Goal: Task Accomplishment & Management: Use online tool/utility

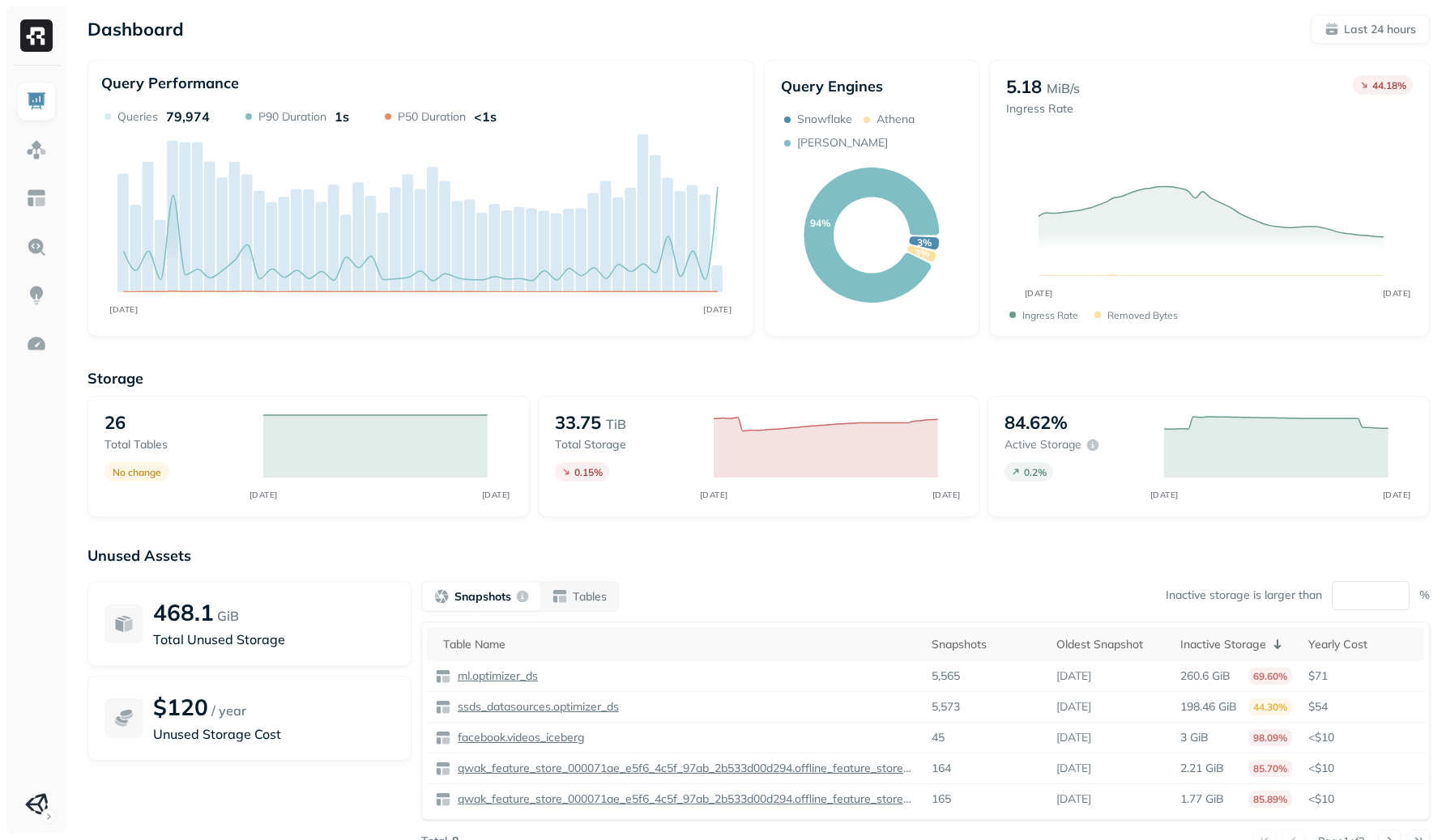
scroll to position [61, 0]
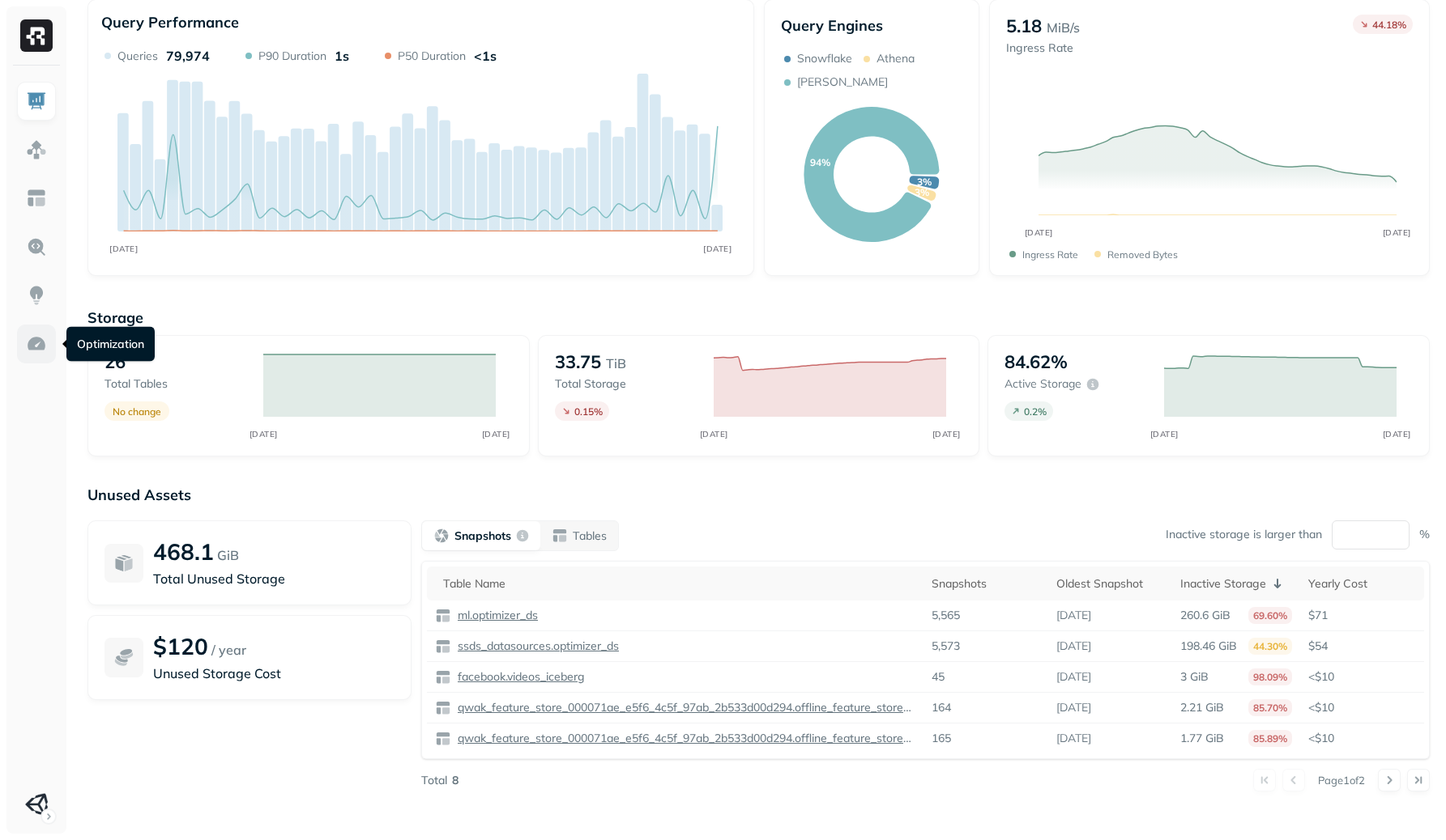
click at [24, 345] on link at bounding box center [36, 344] width 39 height 39
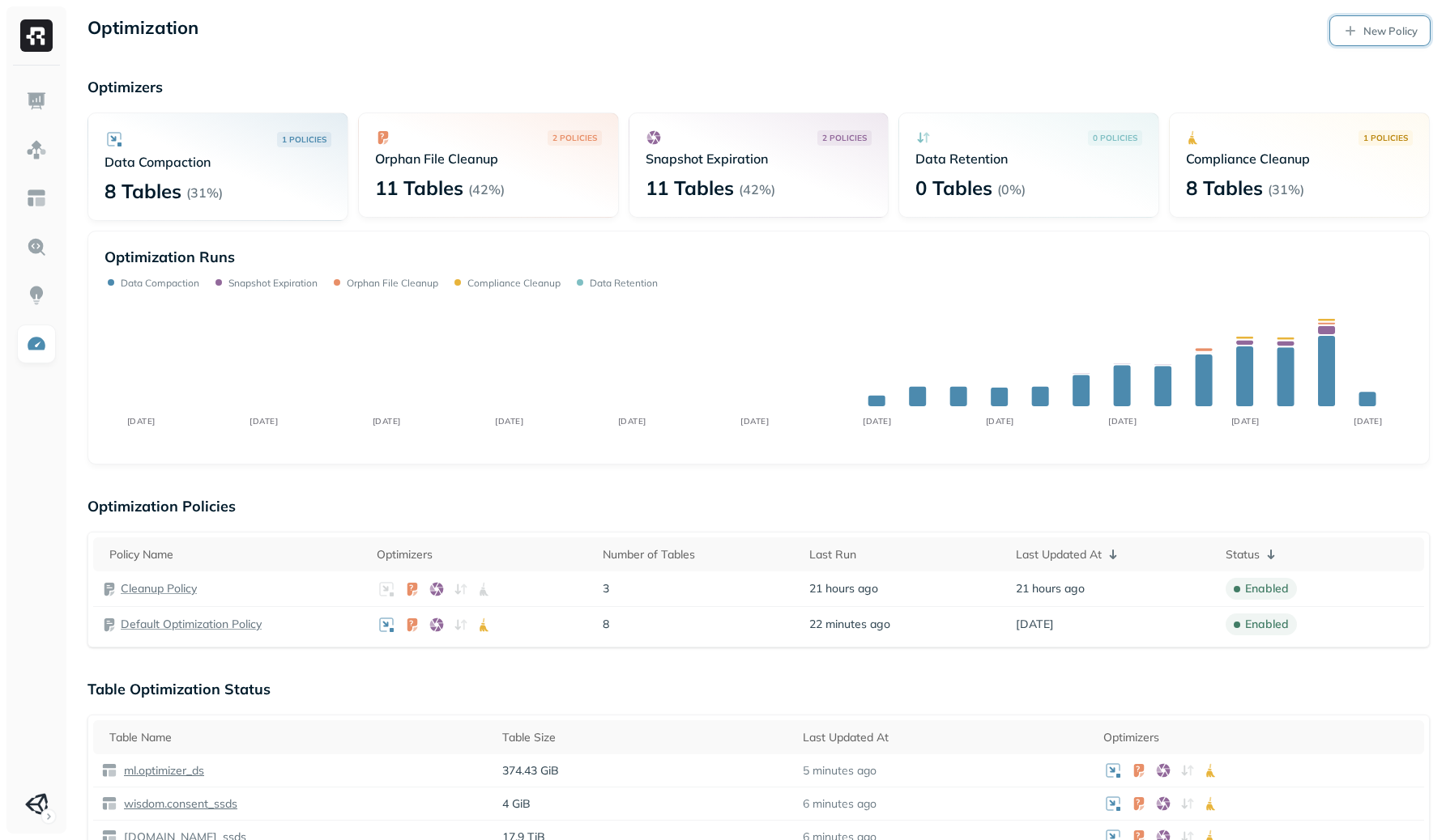
click at [1394, 32] on p "New Policy" at bounding box center [1390, 31] width 54 height 16
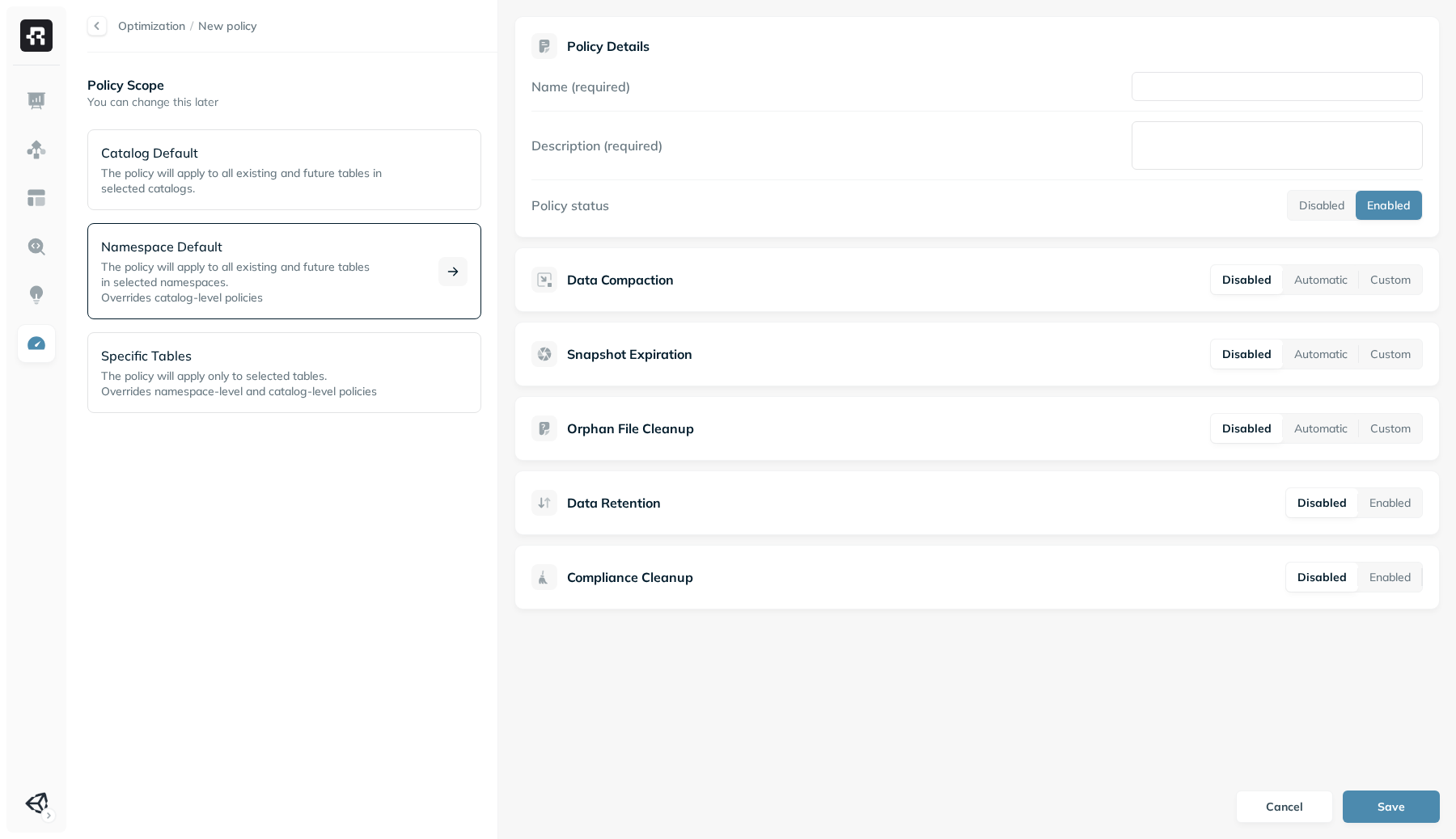
click at [336, 260] on span "The policy will apply to all existing and future tables" at bounding box center [235, 267] width 268 height 15
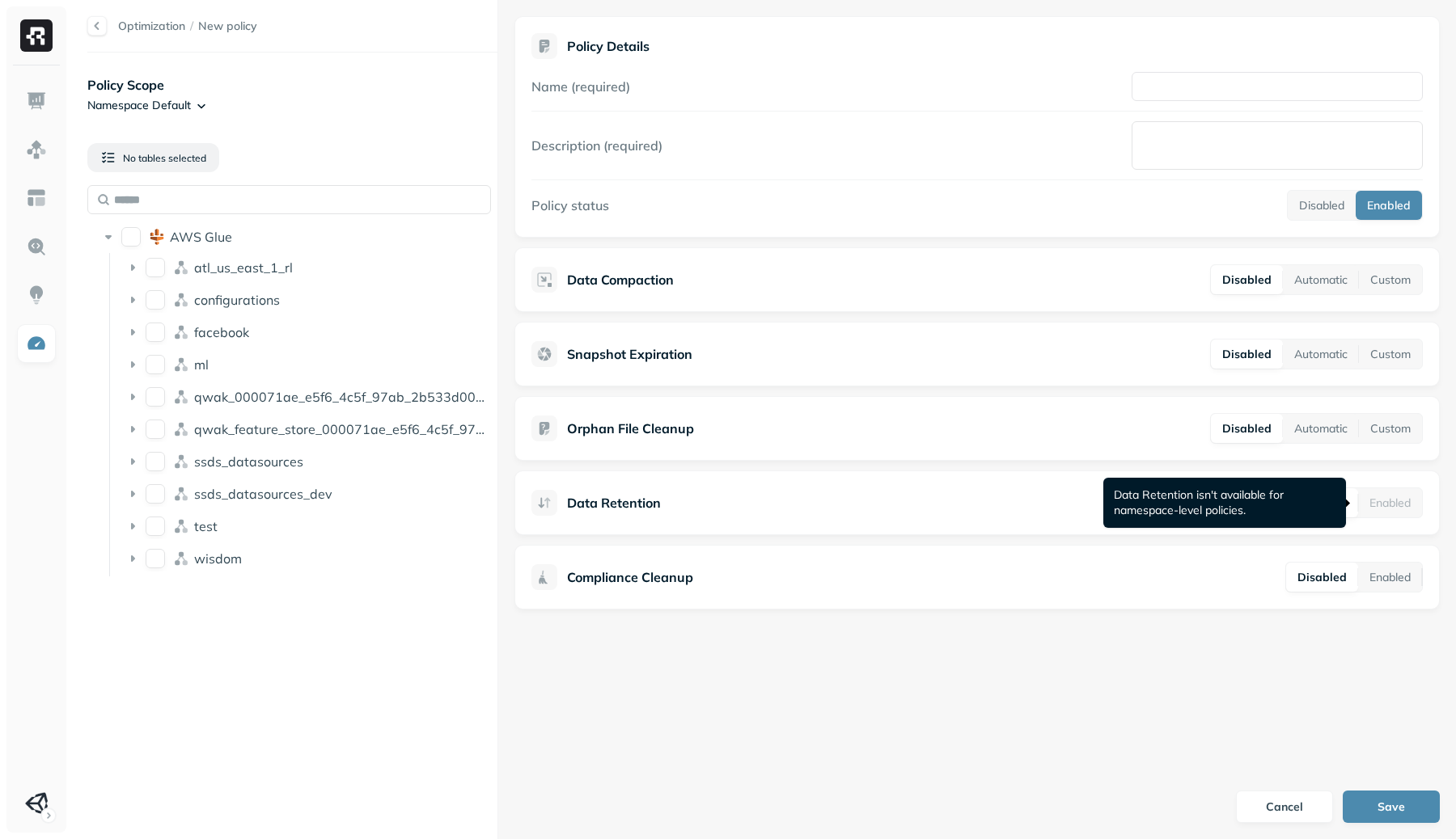
click at [1398, 505] on div "Enabled" at bounding box center [1389, 503] width 64 height 29
click at [1391, 491] on div "Enabled" at bounding box center [1389, 503] width 64 height 29
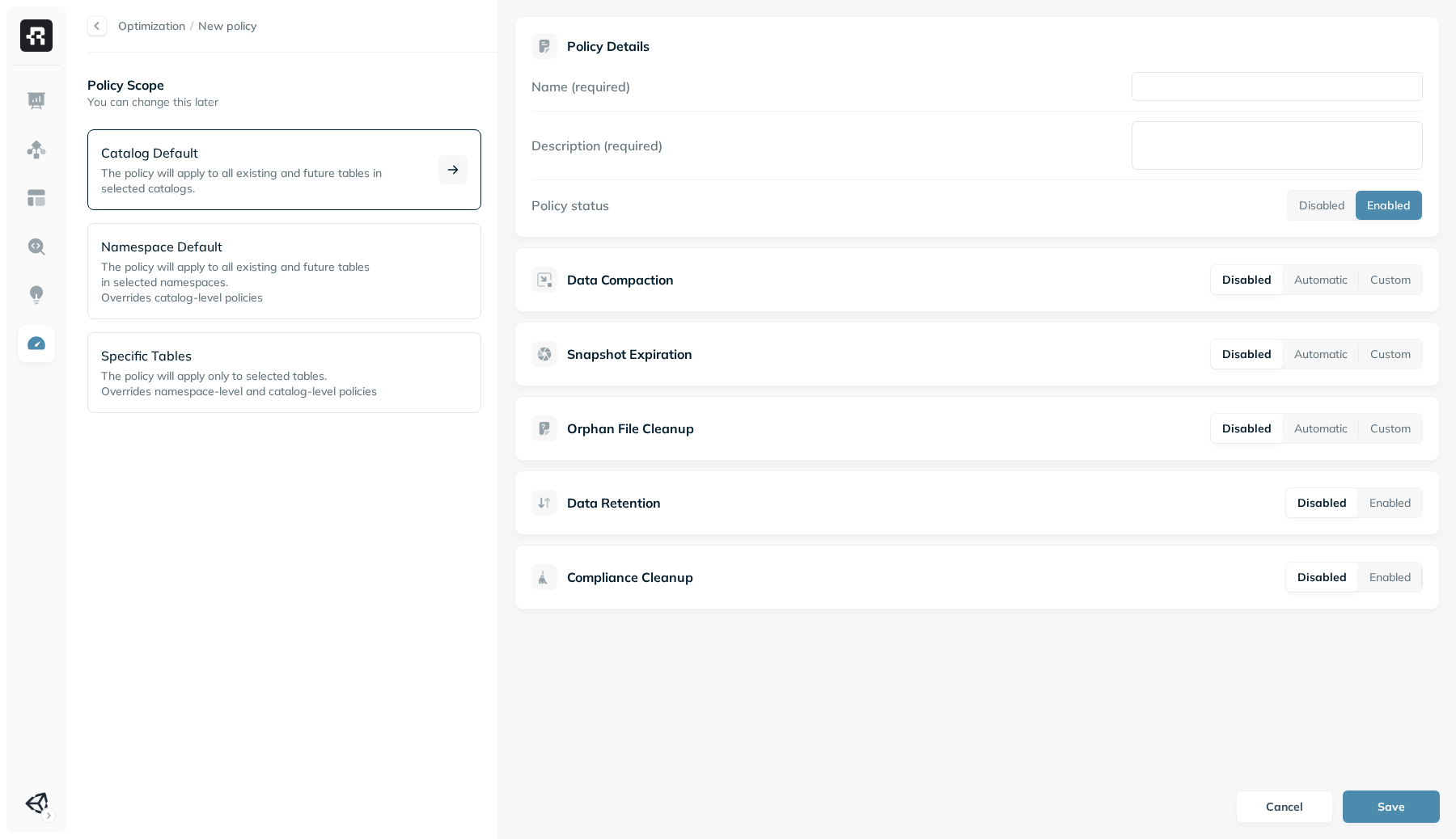
click at [250, 178] on span "The policy will apply to all existing and future tables in selected catalogs." at bounding box center [241, 180] width 281 height 30
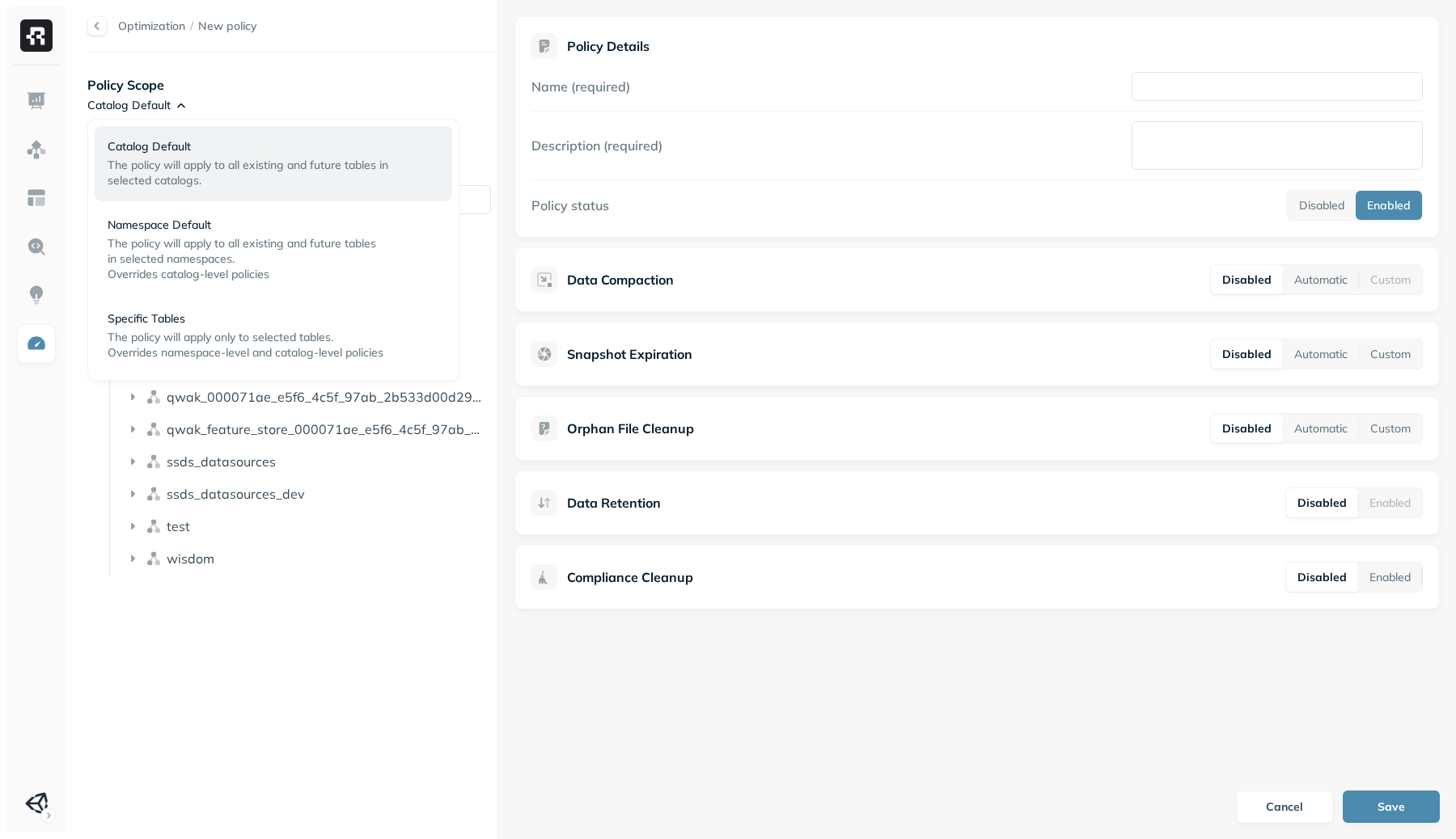
click at [173, 104] on html "Optimization / New policy Policy Scope Catalog Default Will apply to 15 table s…" at bounding box center [728, 419] width 1456 height 839
click at [145, 317] on p "Specific Tables" at bounding box center [248, 319] width 283 height 16
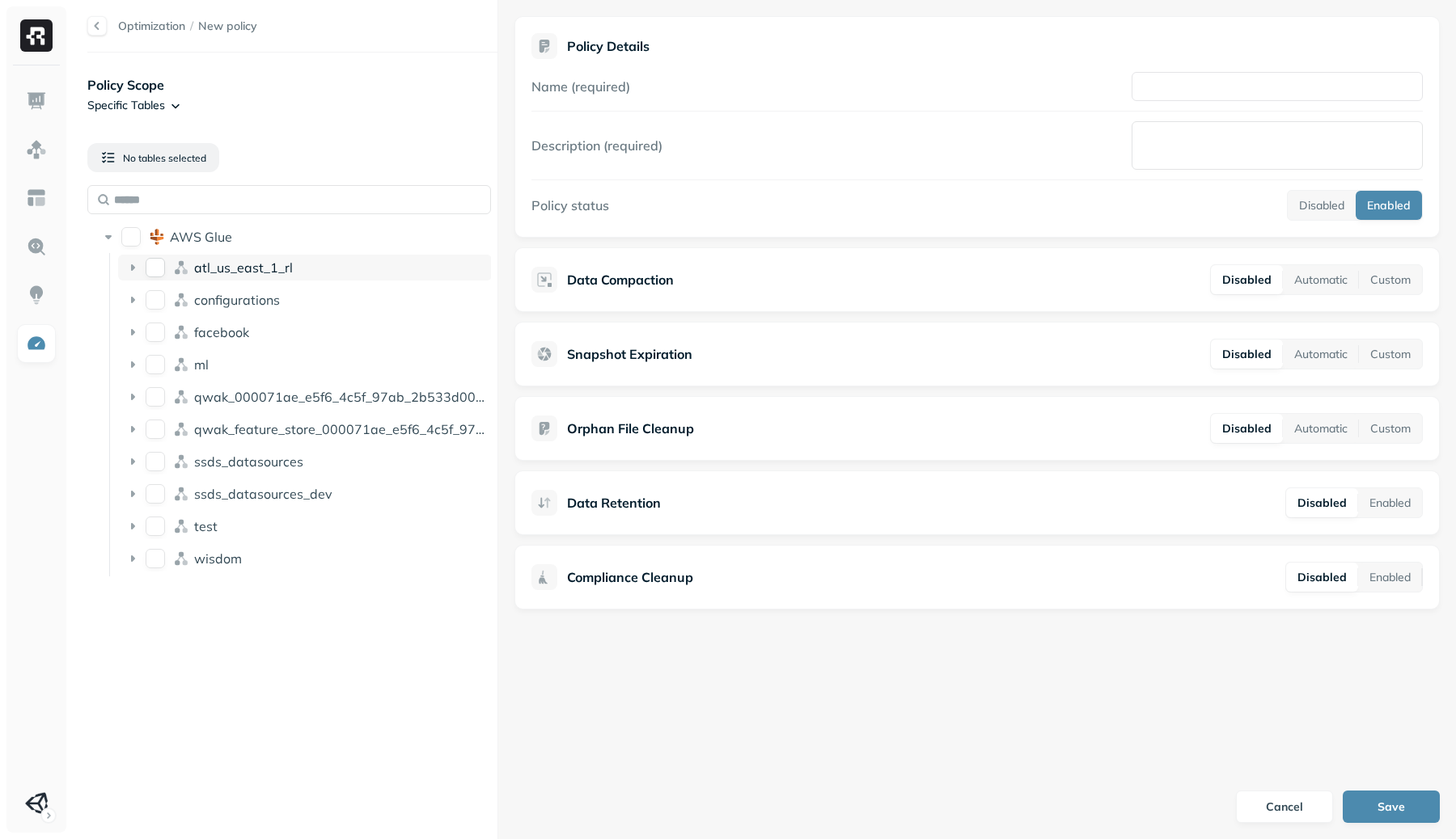
click at [140, 265] on div "atl_us_east_1_rl" at bounding box center [304, 267] width 374 height 26
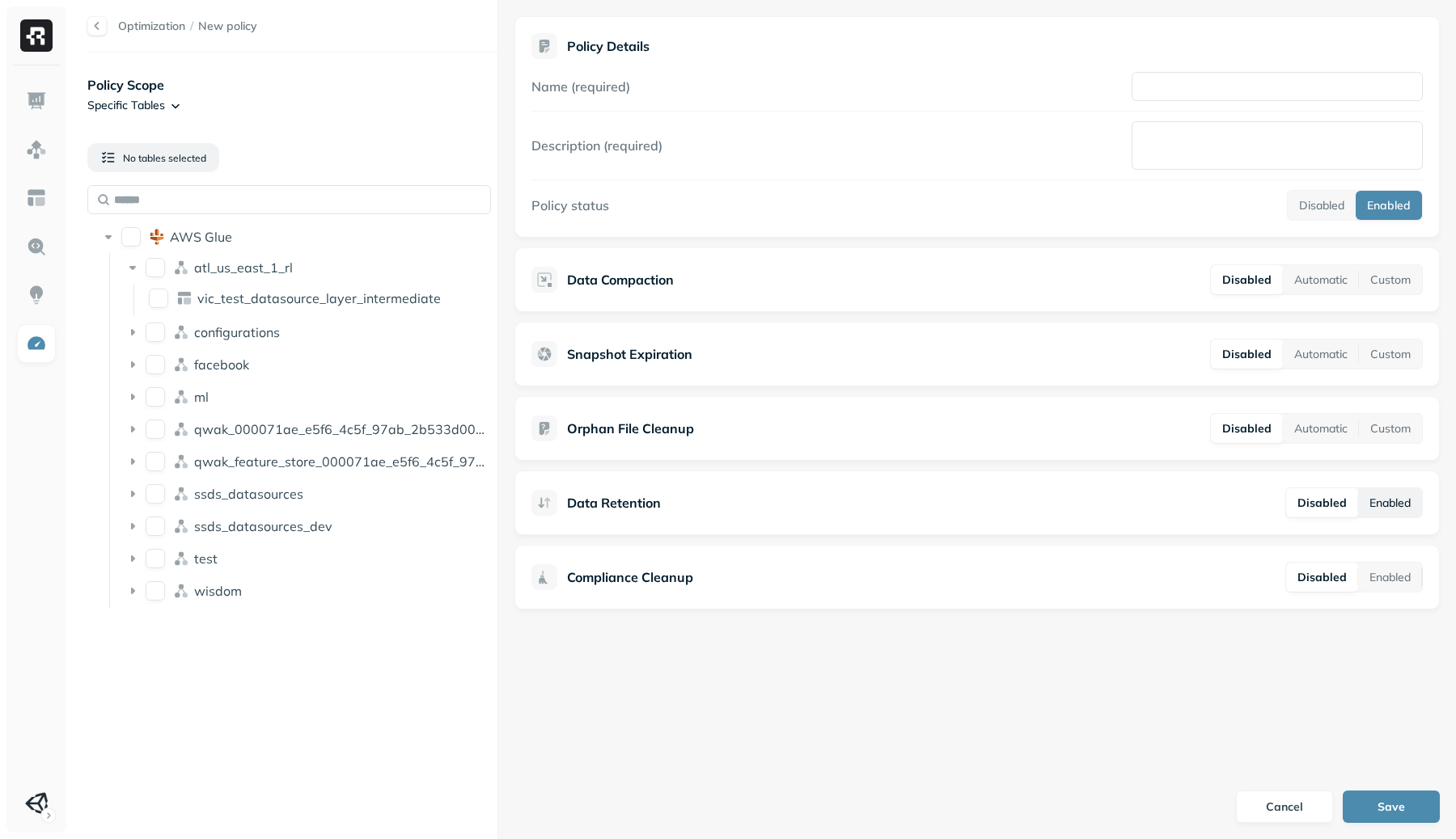
click at [1363, 494] on button "Enabled" at bounding box center [1389, 503] width 64 height 29
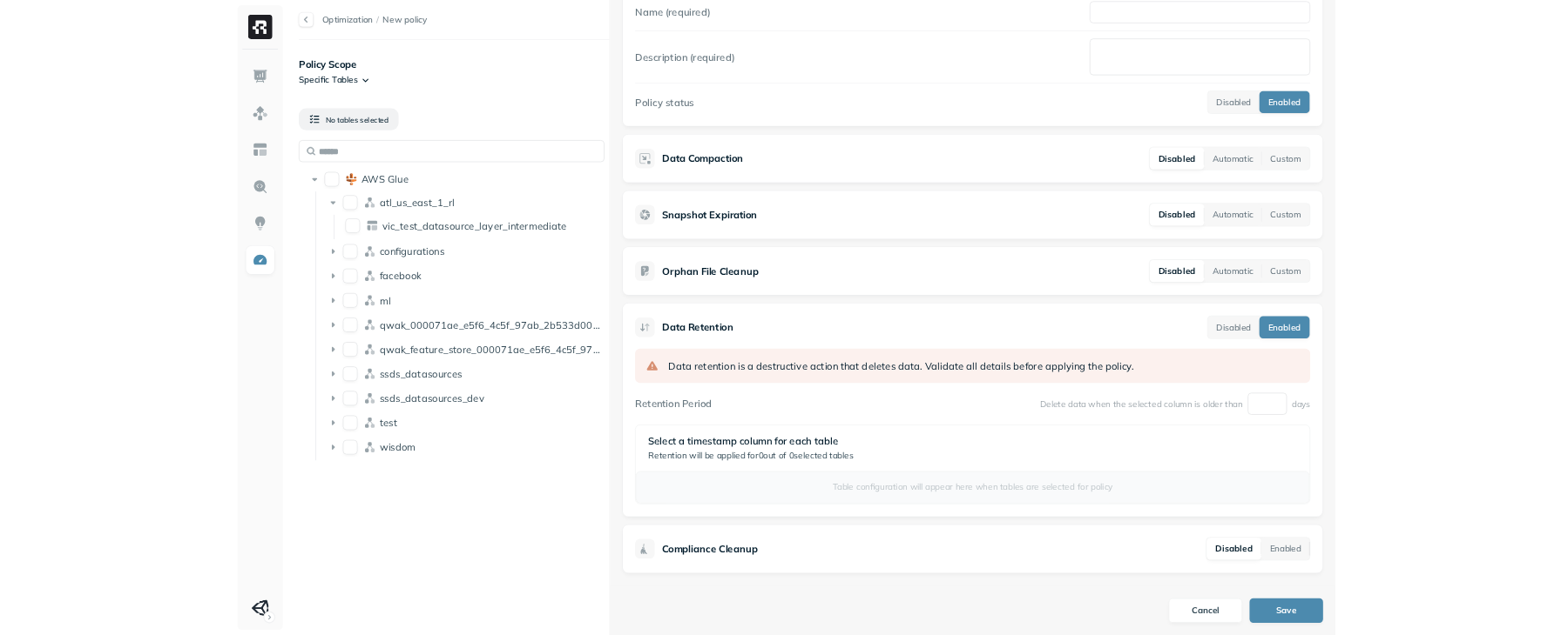
scroll to position [70, 0]
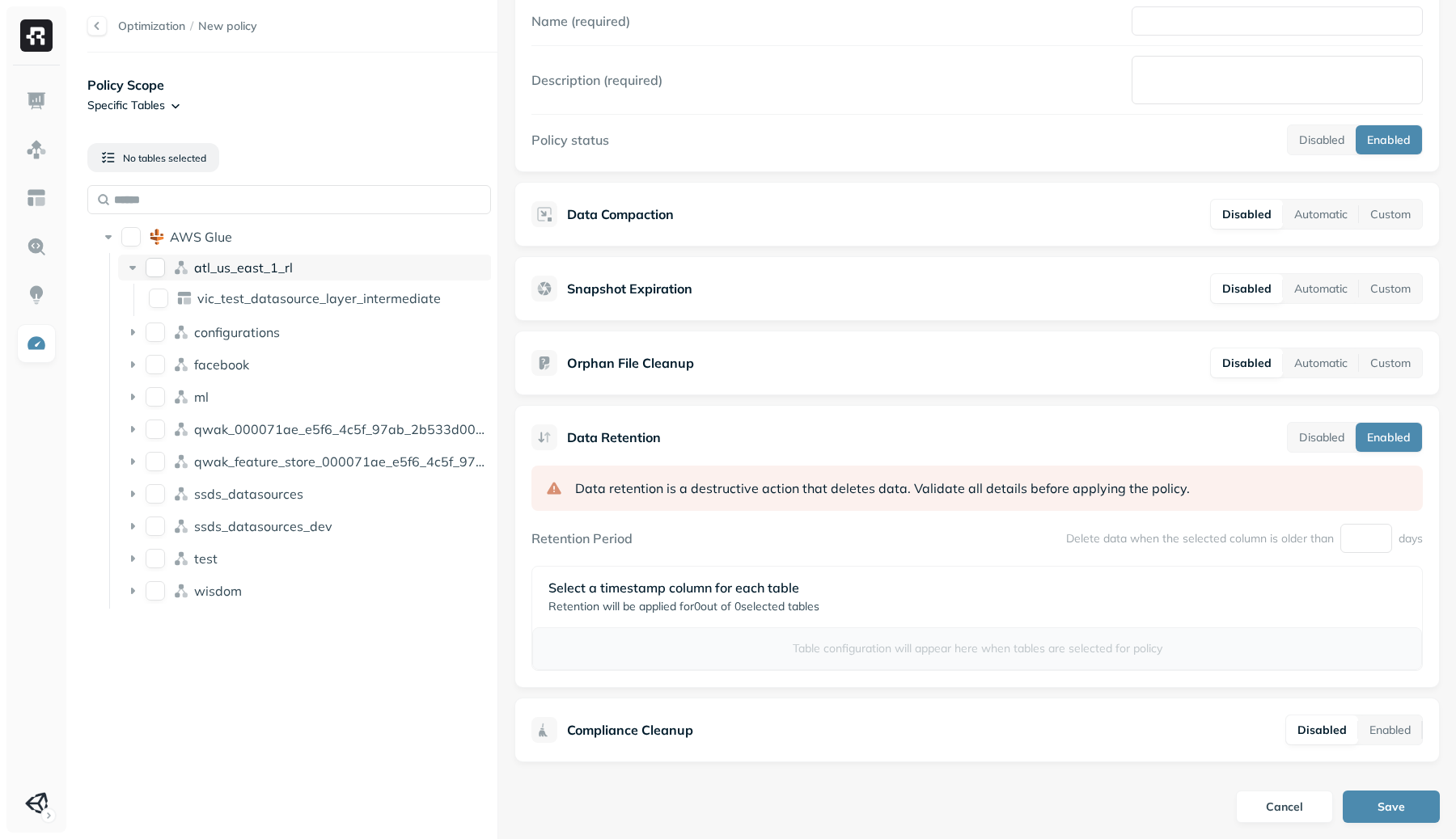
click at [166, 267] on div "atl_us_east_1_rl" at bounding box center [304, 267] width 374 height 26
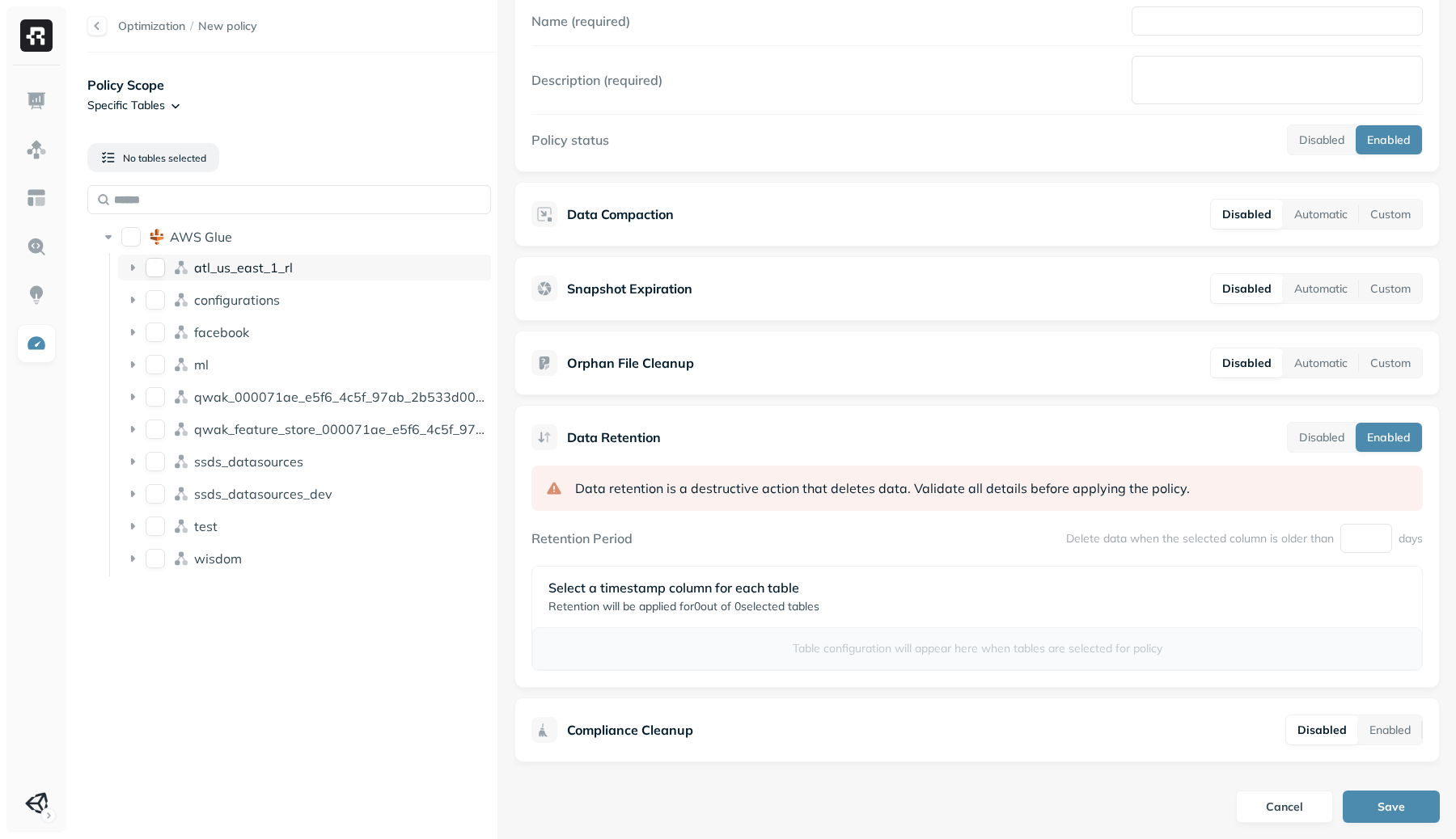
click at [118, 268] on div "atl_us_east_1_rl" at bounding box center [304, 267] width 374 height 26
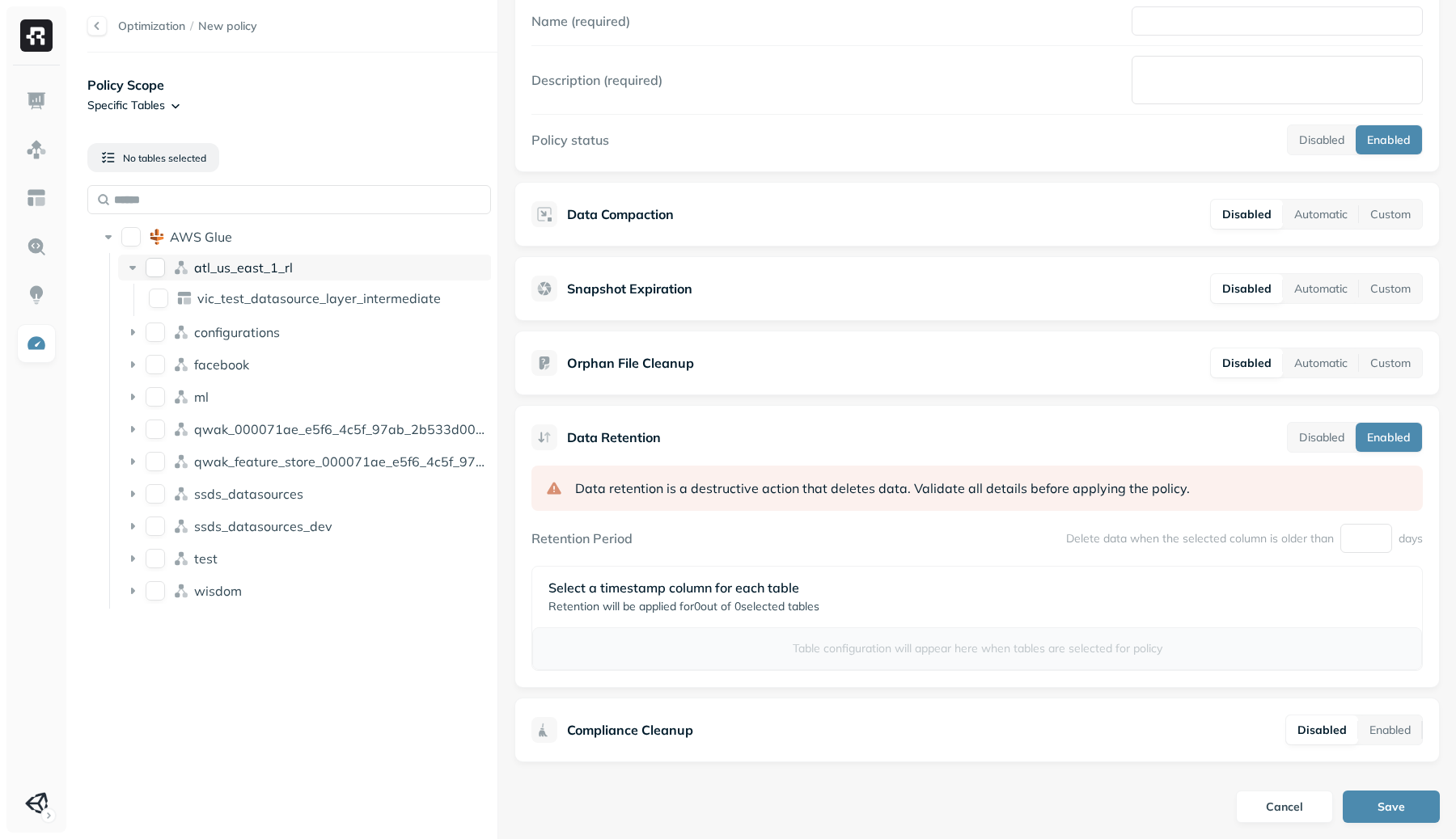
click at [155, 271] on button "atl_us_east_1_rl" at bounding box center [155, 267] width 19 height 19
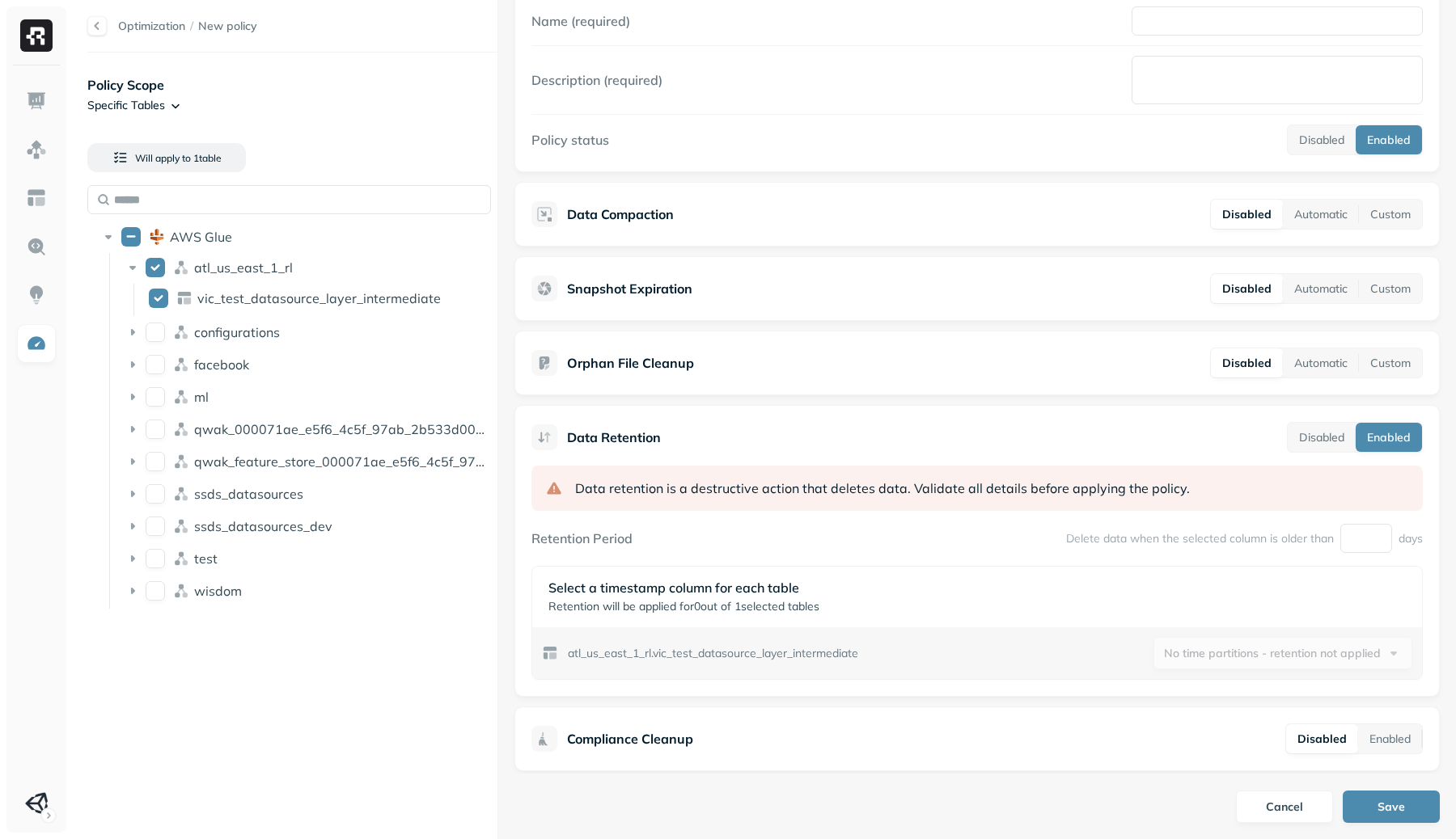
type button "on"
drag, startPoint x: 437, startPoint y: 298, endPoint x: 518, endPoint y: 314, distance: 82.6
click at [518, 314] on div "Optimization / New policy Policy Scope Specific Tables Will apply to 1 table AW…" at bounding box center [763, 419] width 1385 height 839
drag, startPoint x: 437, startPoint y: 298, endPoint x: 187, endPoint y: 301, distance: 250.0
click at [187, 301] on div "vic_test_datasource_layer_intermediate" at bounding box center [317, 299] width 350 height 26
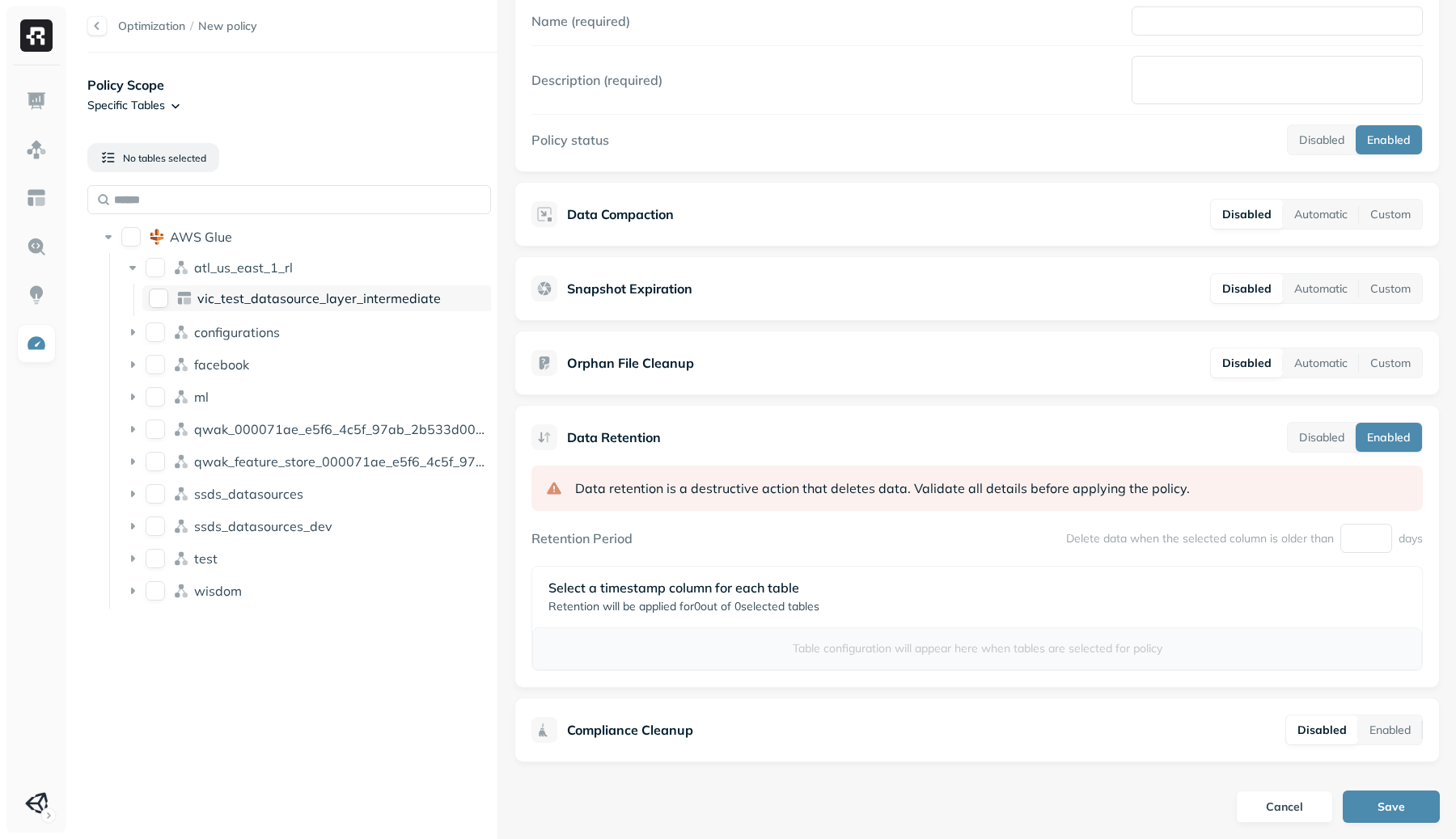
click at [230, 299] on span "vic_test_datasource_layer_intermediate" at bounding box center [318, 298] width 243 height 17
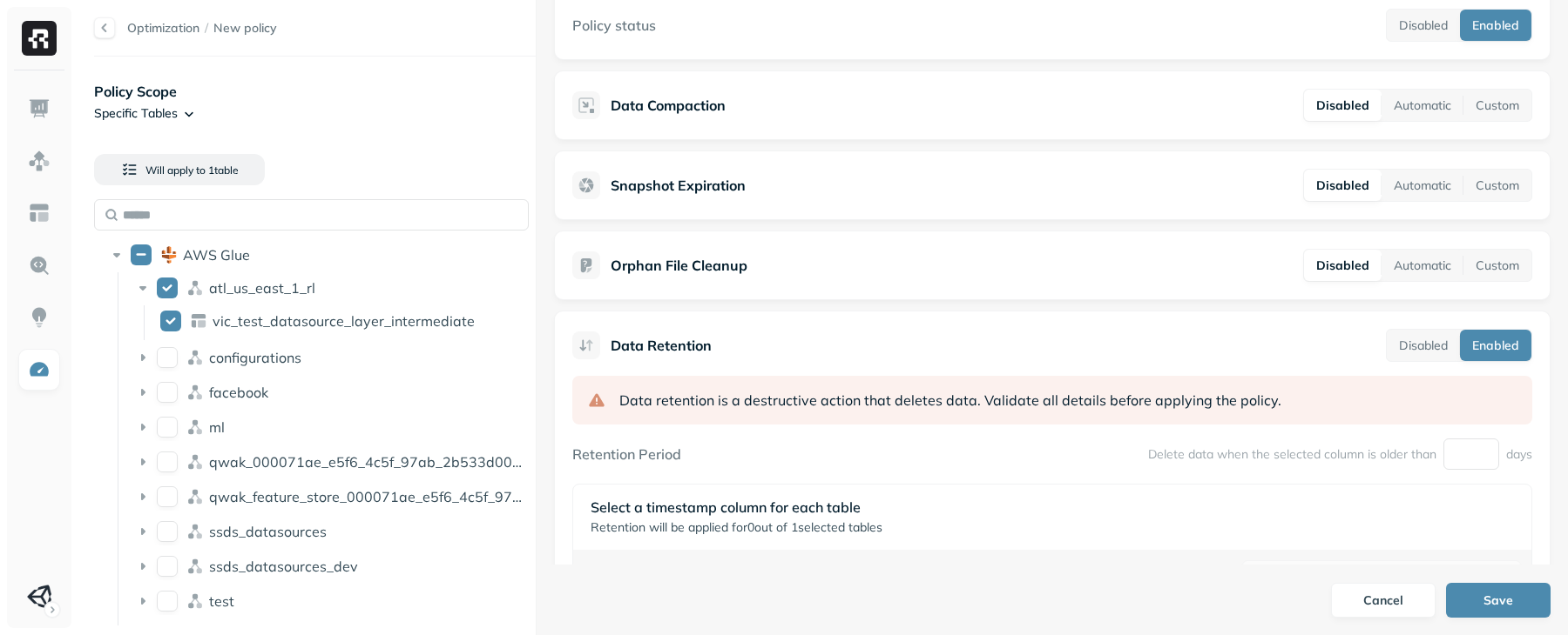
scroll to position [53, 0]
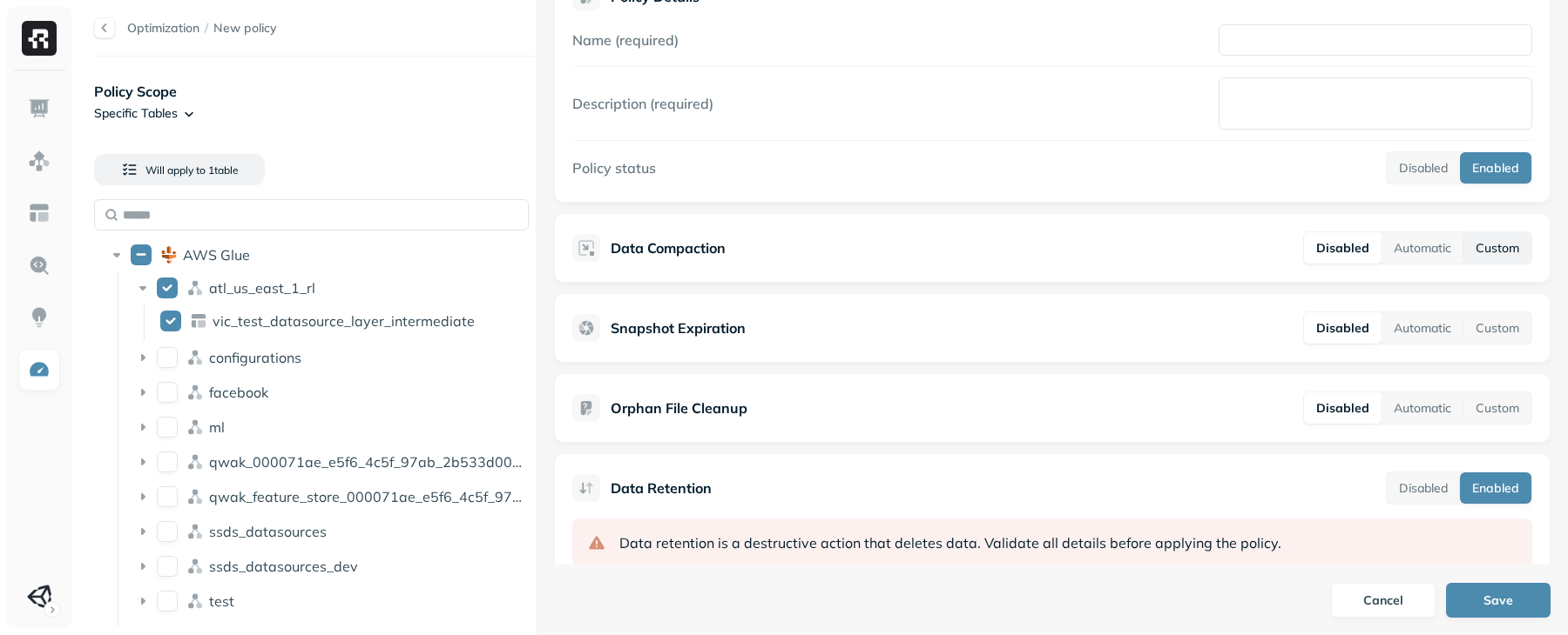
click at [1518, 260] on button "Custom" at bounding box center [1497, 248] width 68 height 31
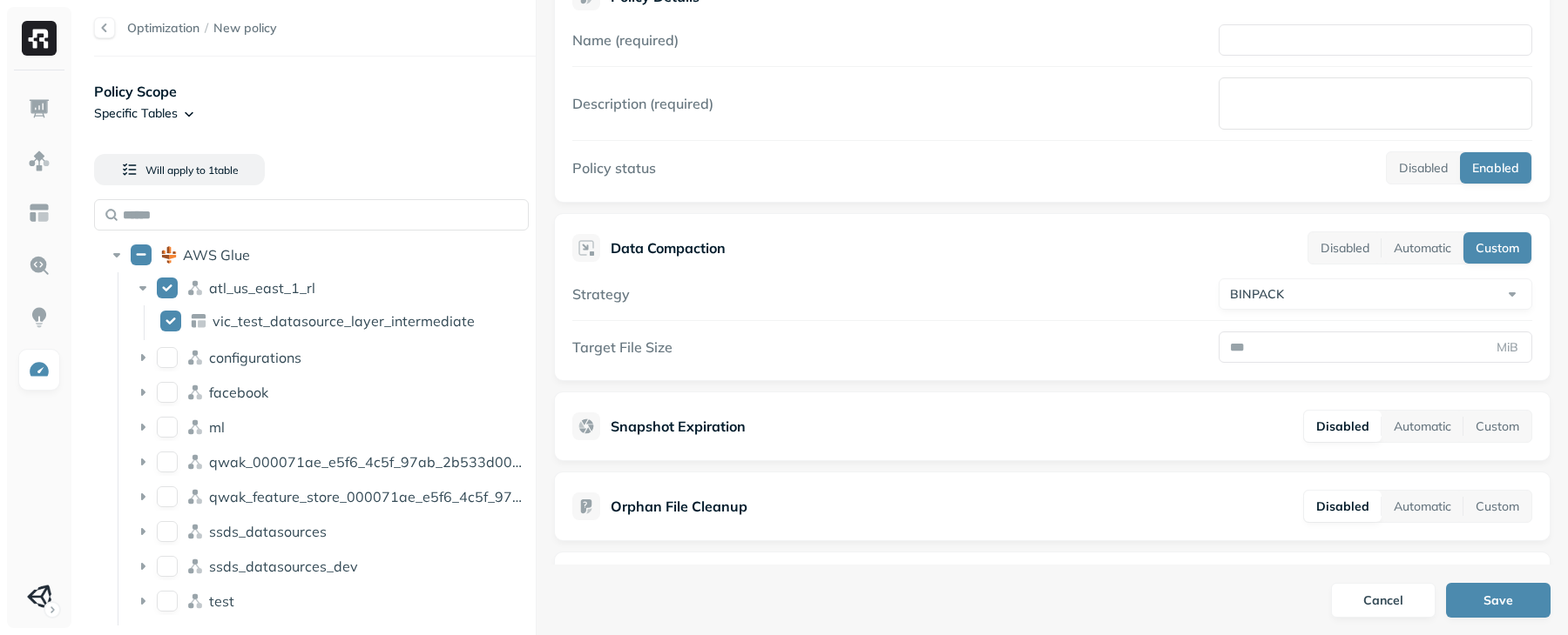
click at [1483, 305] on html "Optimization / New policy Policy Scope Specific Tables Will apply to 1 table AW…" at bounding box center [784, 317] width 1568 height 635
select select "****"
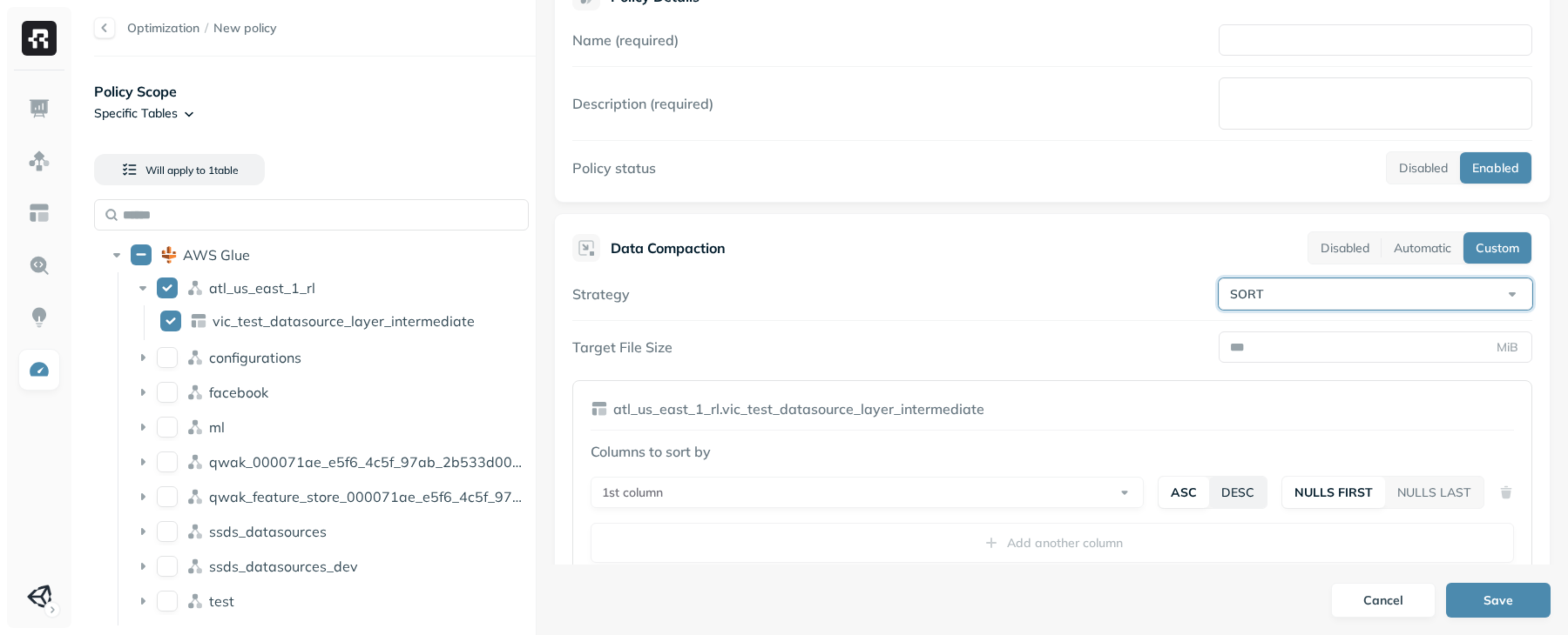
scroll to position [172, 0]
